Goal: Book appointment/travel/reservation

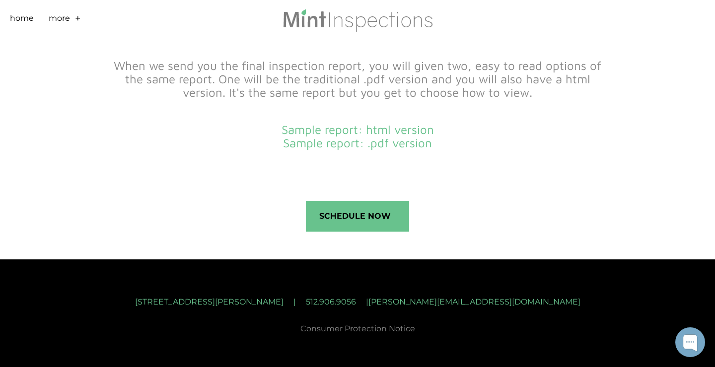
scroll to position [411, 0]
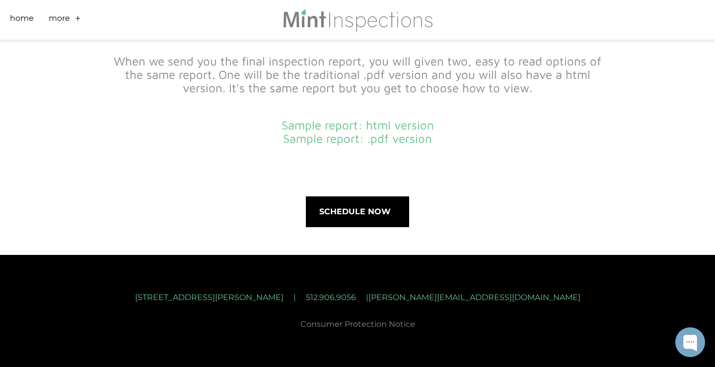
click at [350, 211] on span "Schedule Now" at bounding box center [357, 212] width 102 height 30
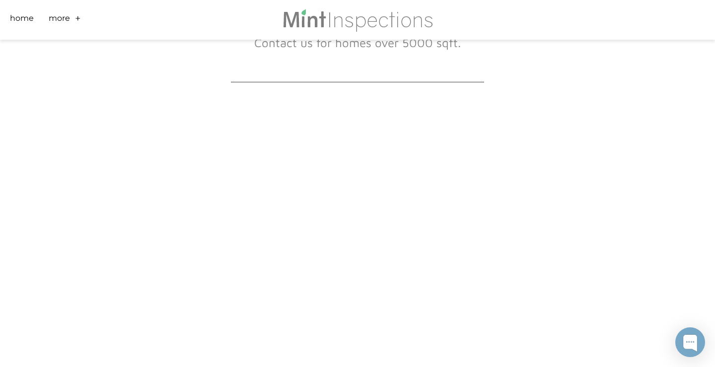
scroll to position [148, 0]
click at [81, 284] on div "Scheduling is fast and easy! This form provides final price prior to booking. N…" at bounding box center [357, 306] width 566 height 828
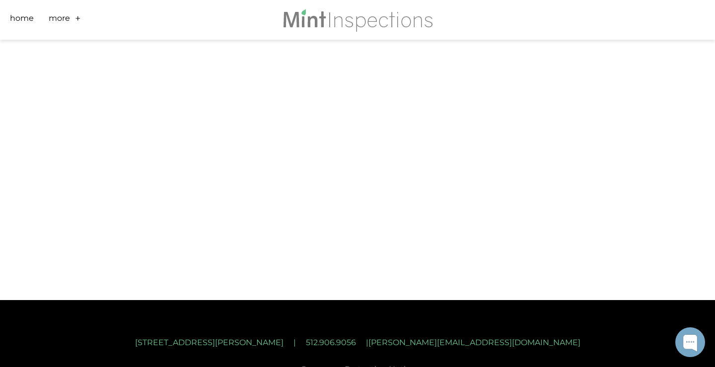
scroll to position [576, 0]
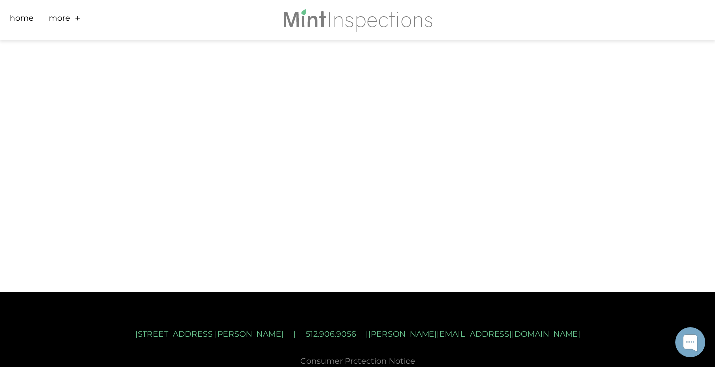
click at [310, 24] on img at bounding box center [357, 20] width 151 height 24
